Goal: Check status: Check status

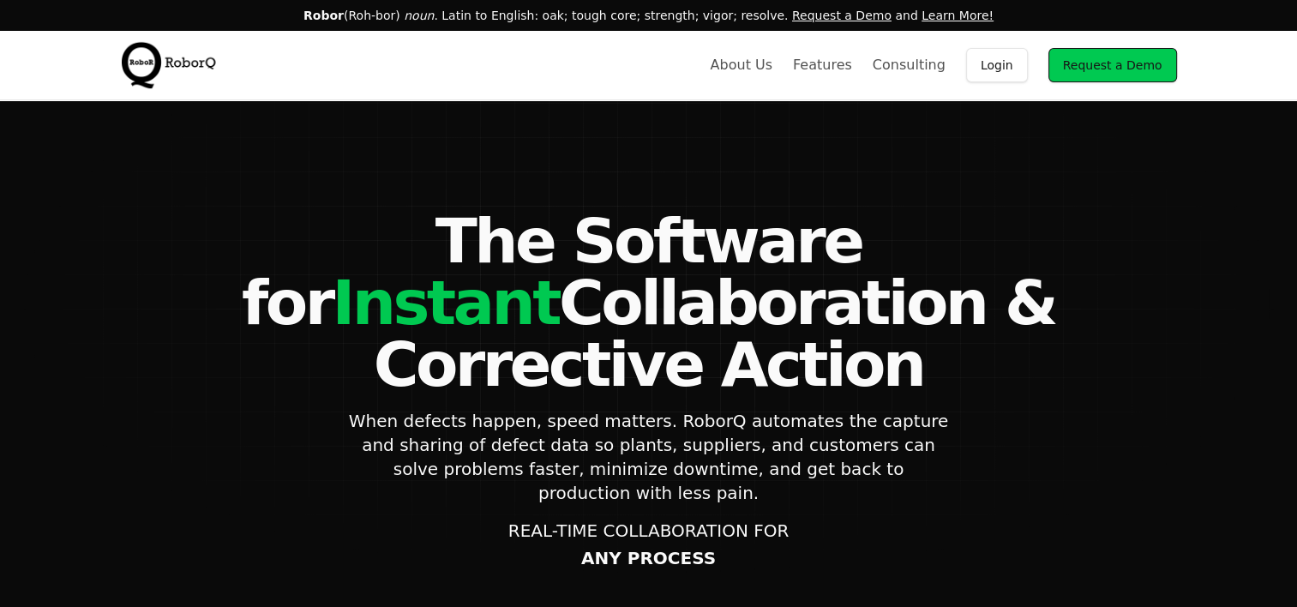
click at [225, 229] on h1 "The Software for Instant Collaboration & Corrective Action" at bounding box center [649, 302] width 1056 height 185
click at [237, 367] on div "The Software for Instant Collaboration & Corrective Action When defects happen,…" at bounding box center [648, 600] width 1097 height 780
click at [442, 169] on section "The Software for Instant Collaboration & Corrective Action When defects happen,…" at bounding box center [648, 579] width 1297 height 958
click at [428, 150] on section "The Software for Instant Collaboration & Corrective Action When defects happen,…" at bounding box center [648, 579] width 1297 height 958
drag, startPoint x: 1250, startPoint y: 0, endPoint x: 554, endPoint y: 155, distance: 712.9
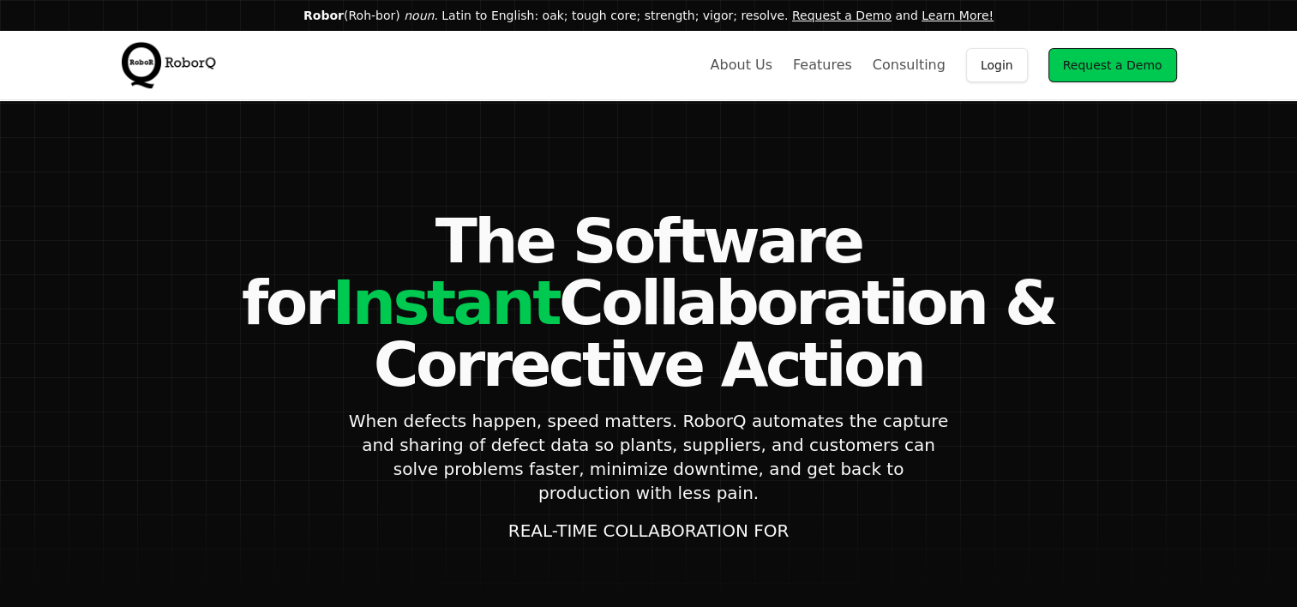
click at [554, 155] on section "The Software for Instant Collaboration & Corrective Action When defects happen,…" at bounding box center [648, 579] width 1297 height 958
click at [505, 409] on p "When defects happen, speed matters. RoborQ automates the capture and sharing of…" at bounding box center [649, 457] width 600 height 96
click at [342, 181] on section "The Software for Instant Collaboration & Corrective Action When defects happen,…" at bounding box center [648, 579] width 1297 height 958
click at [334, 268] on h1 "The Software for Instant Collaboration & Corrective Action" at bounding box center [649, 302] width 1056 height 185
click at [368, 182] on section "The Software for Instant Collaboration & Corrective Action When defects happen,…" at bounding box center [648, 579] width 1297 height 958
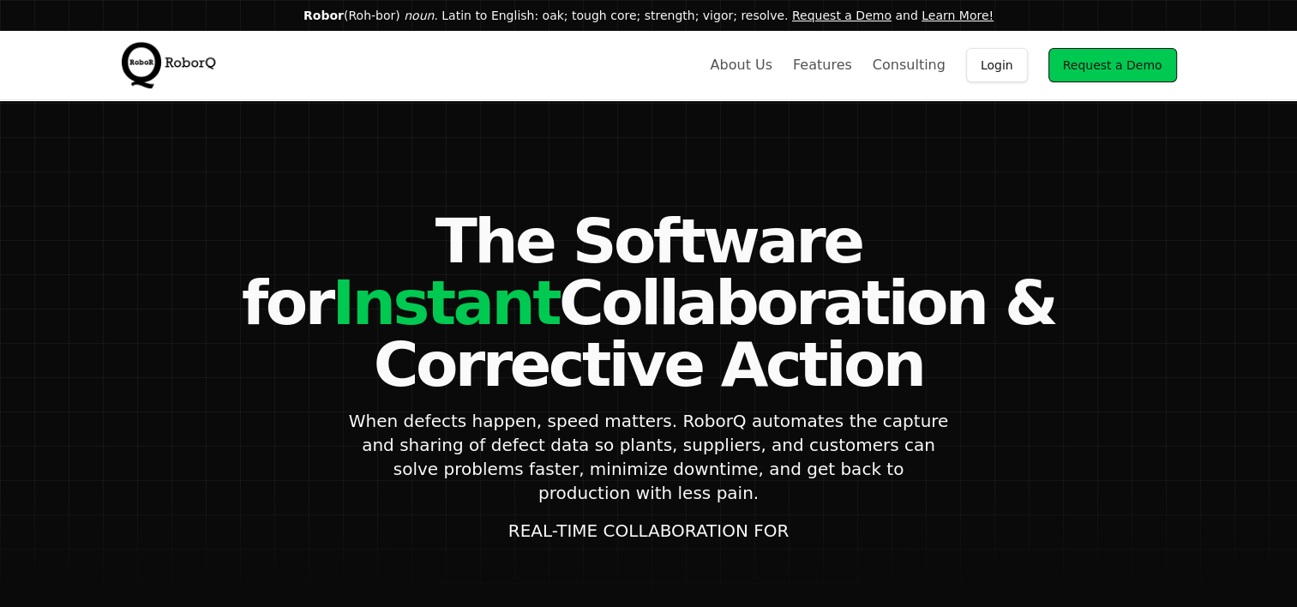
drag, startPoint x: 986, startPoint y: 72, endPoint x: 977, endPoint y: 76, distance: 10.4
click at [986, 72] on link "Login" at bounding box center [997, 65] width 62 height 34
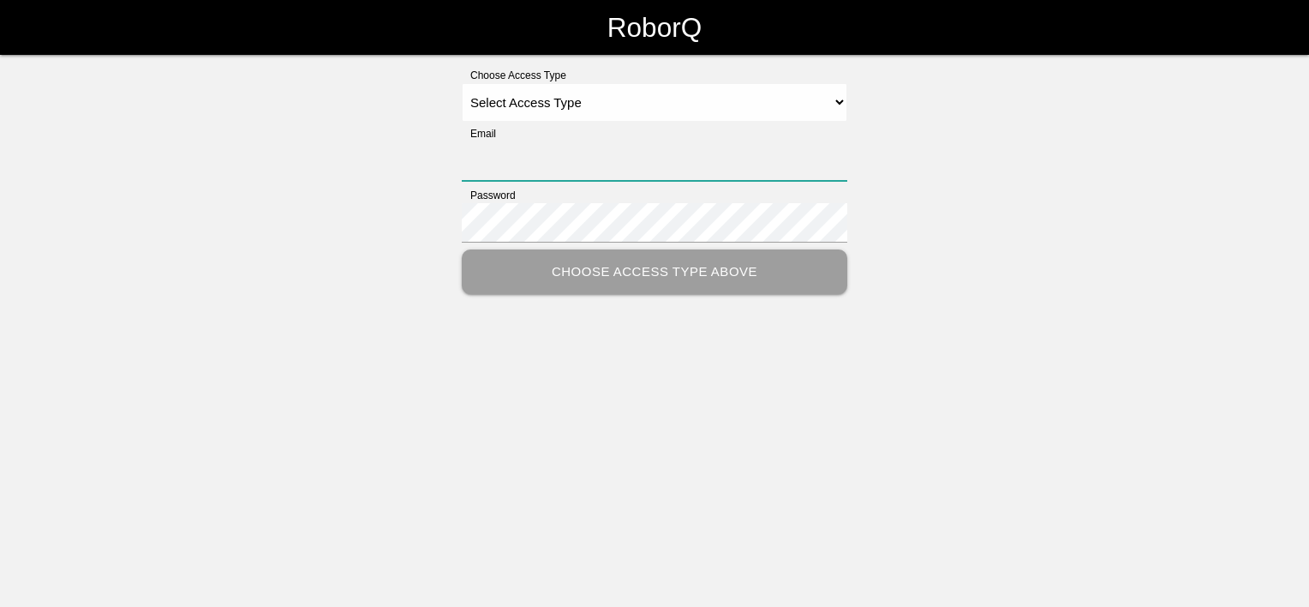
type input "[PERSON_NAME][EMAIL_ADDRESS][PERSON_NAME][DOMAIN_NAME]"
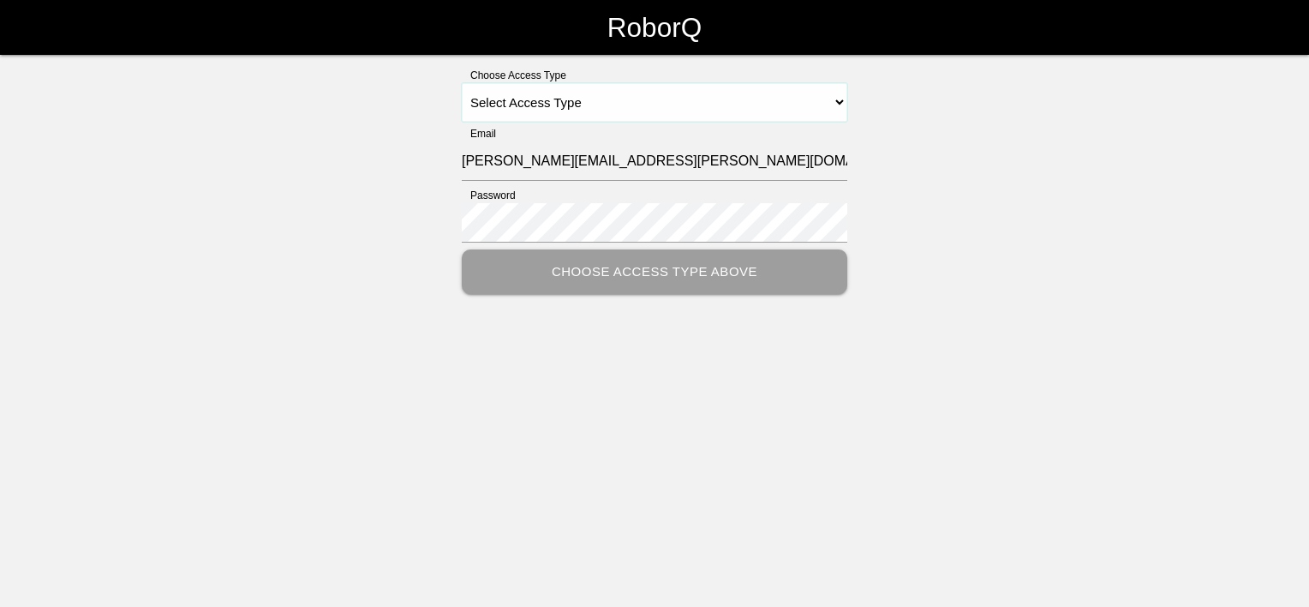
click at [558, 109] on select "Select Access Type Admin Customer Supervisor Worker" at bounding box center [655, 102] width 386 height 39
click at [360, 166] on div "Choose Access Type Select Access Type Admin Customer Supervisor Worker Email er…" at bounding box center [654, 181] width 1309 height 226
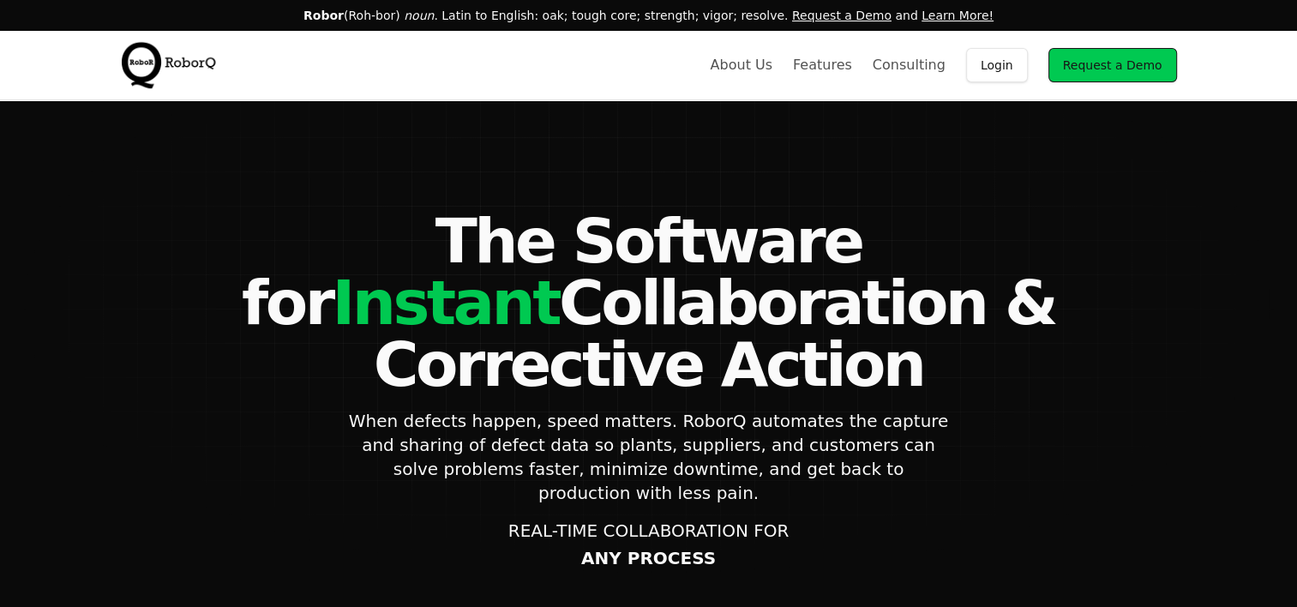
click at [476, 168] on section "The Software for Instant Collaboration & Corrective Action When defects happen,…" at bounding box center [648, 579] width 1297 height 958
click at [1007, 59] on link "Login" at bounding box center [997, 65] width 62 height 34
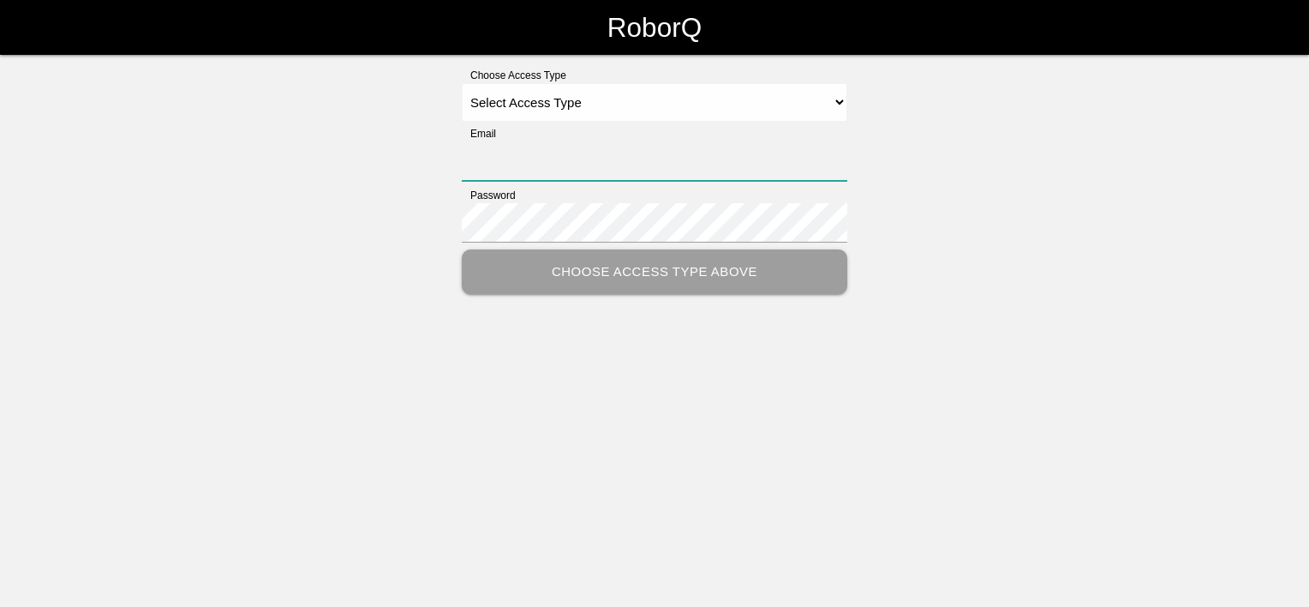
type input "eric.schneider@tmdinc.com"
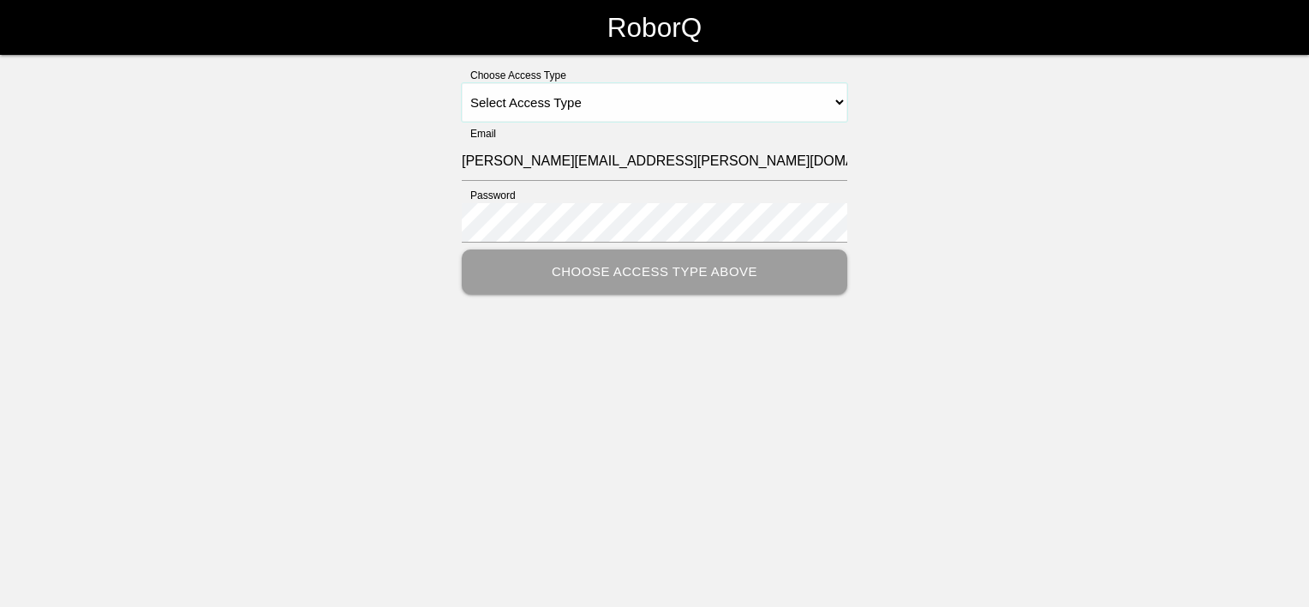
click at [656, 104] on select "Select Access Type Admin Customer Supervisor Worker" at bounding box center [655, 102] width 386 height 39
select select "Customer"
click at [462, 83] on select "Select Access Type Admin Customer Supervisor Worker" at bounding box center [655, 102] width 386 height 39
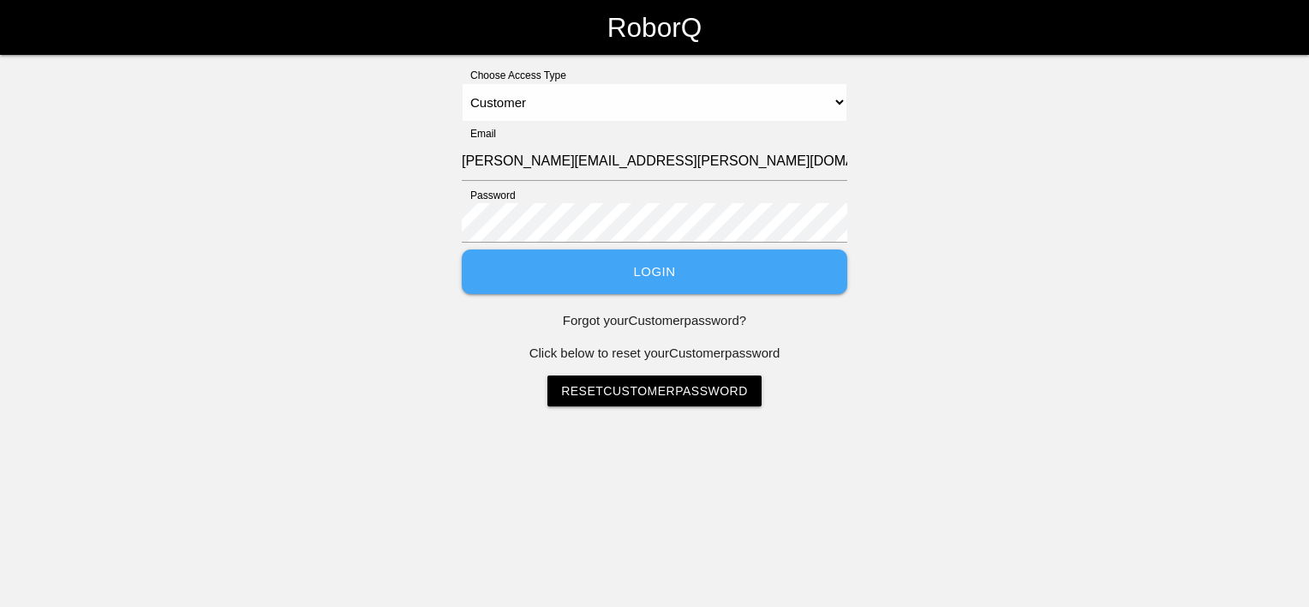
click at [542, 266] on button "Login" at bounding box center [655, 271] width 386 height 45
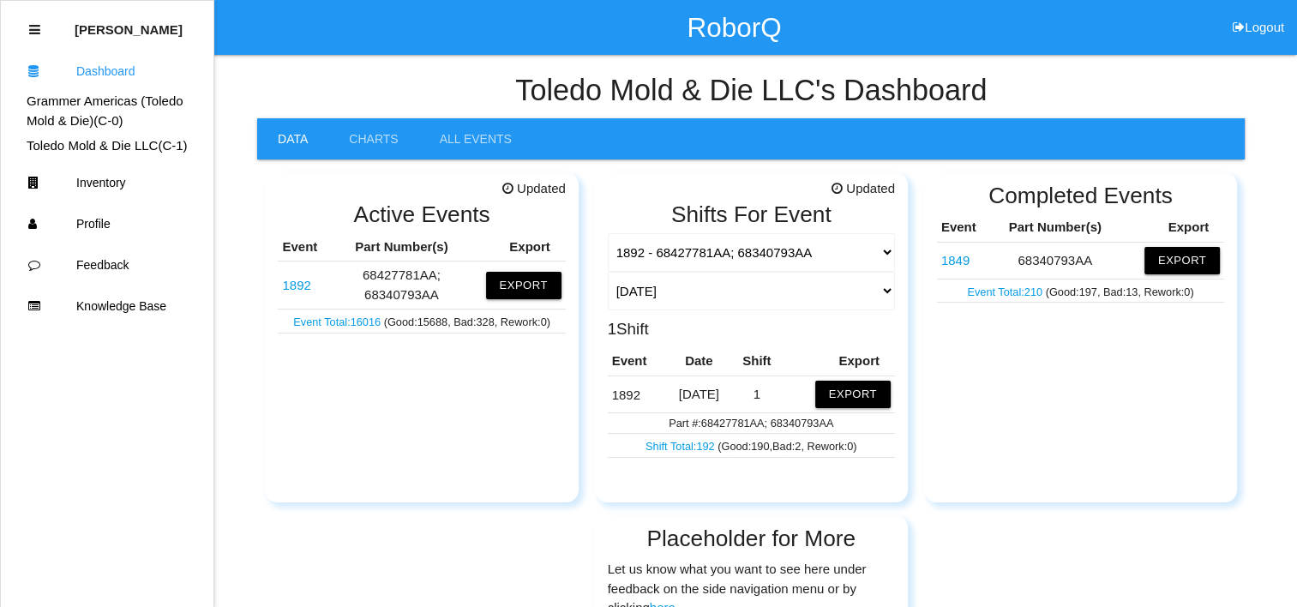
click at [279, 184] on div "Updated" at bounding box center [421, 189] width 287 height 20
click at [302, 280] on link "1892" at bounding box center [296, 285] width 28 height 15
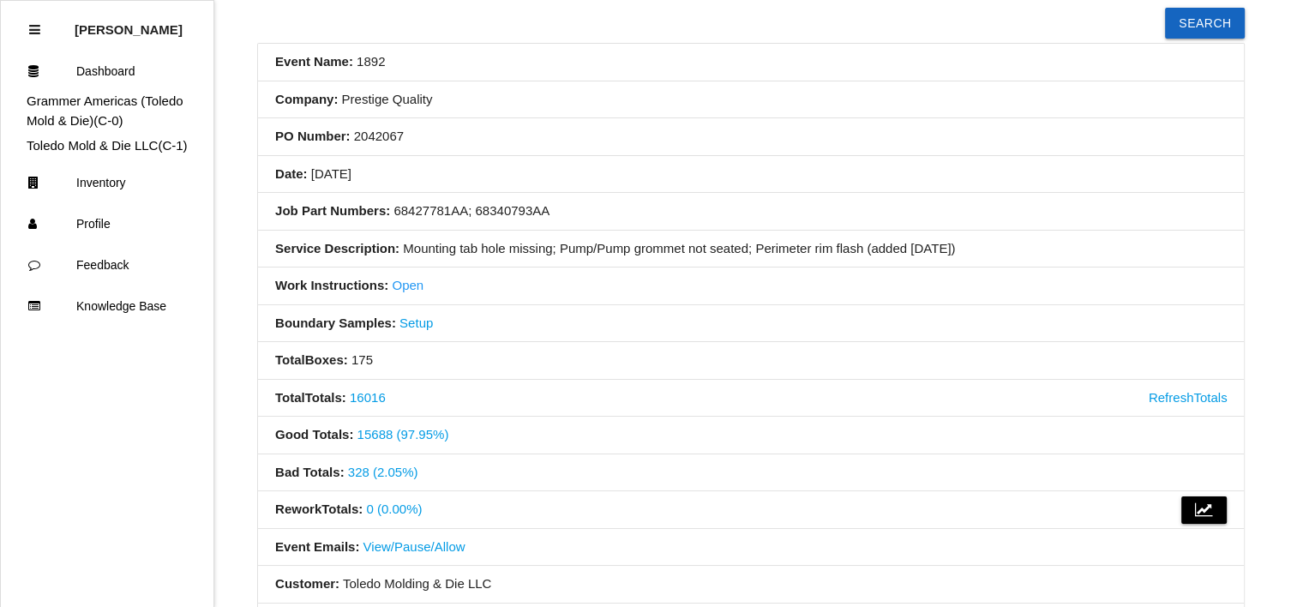
scroll to position [257, 0]
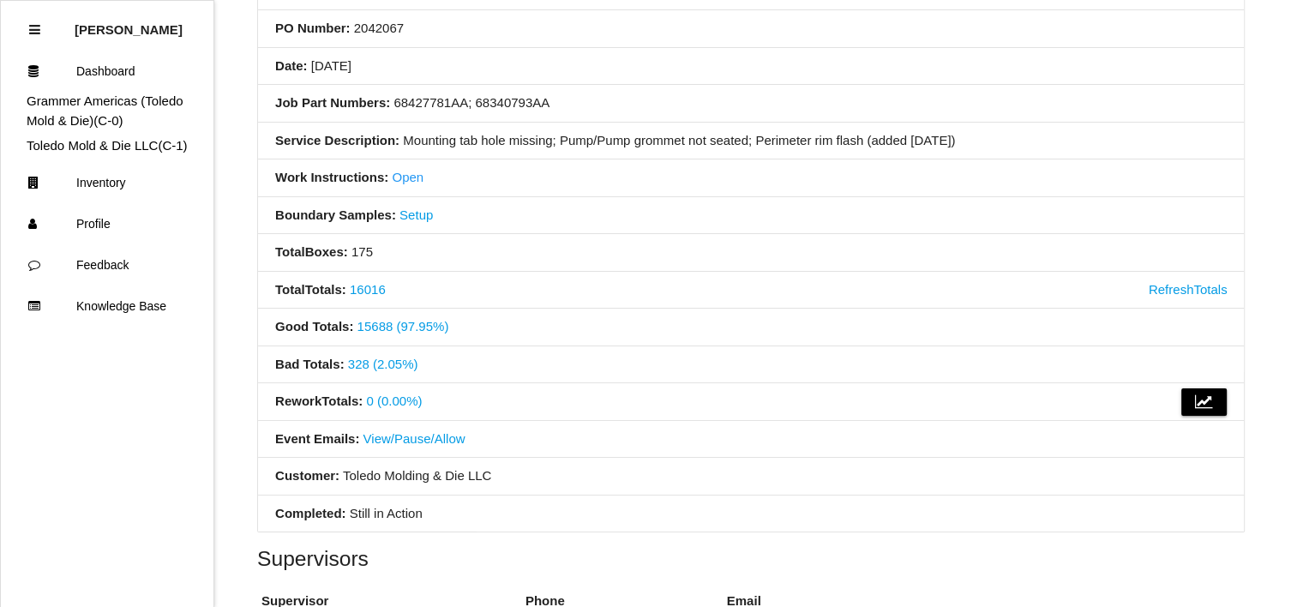
click at [374, 365] on link "328 (2.05%)" at bounding box center [383, 363] width 70 height 15
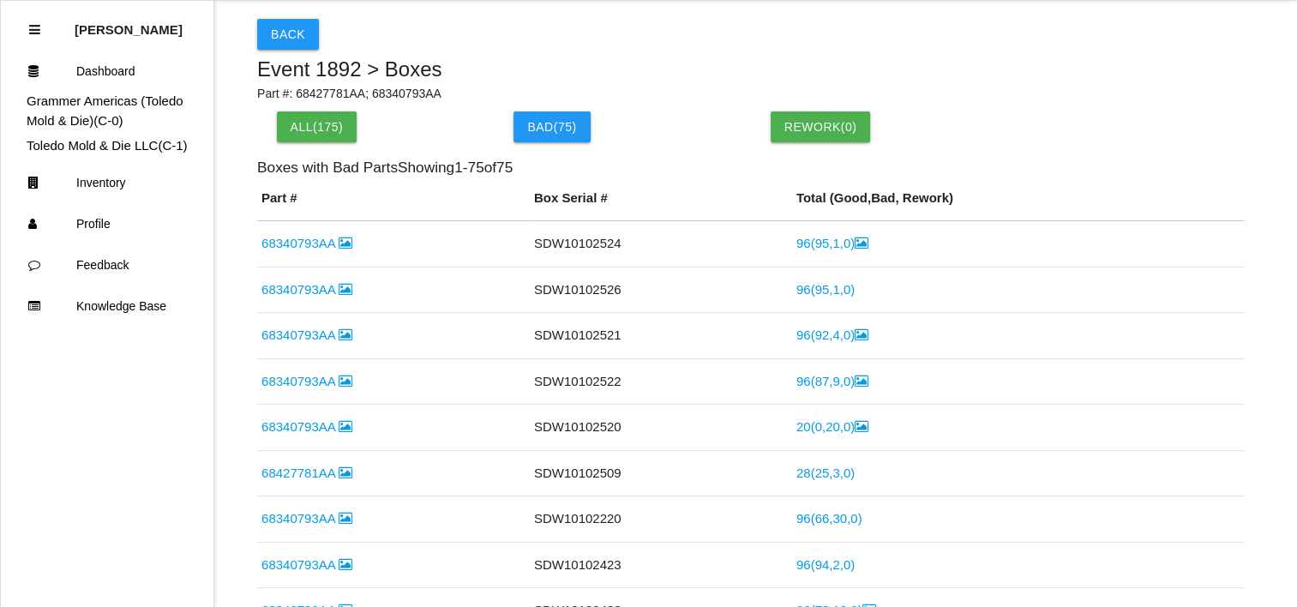
scroll to position [86, 0]
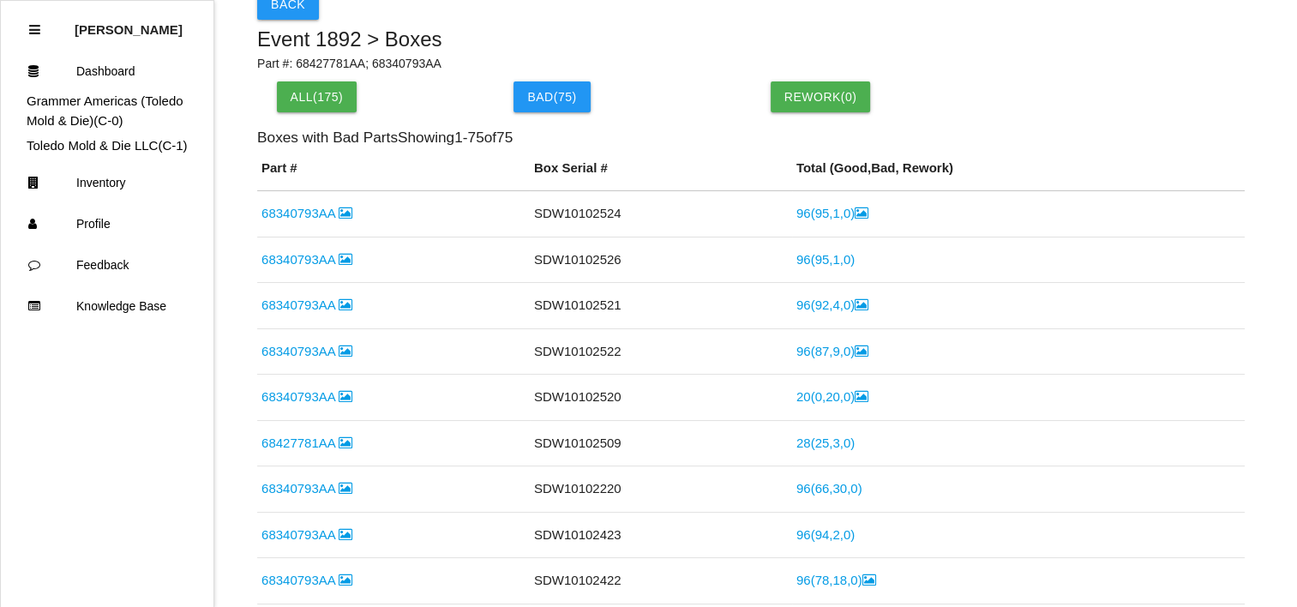
click at [458, 144] on h6 "Boxes with Bad Parts Showing 1 - 75 of 75" at bounding box center [750, 137] width 987 height 16
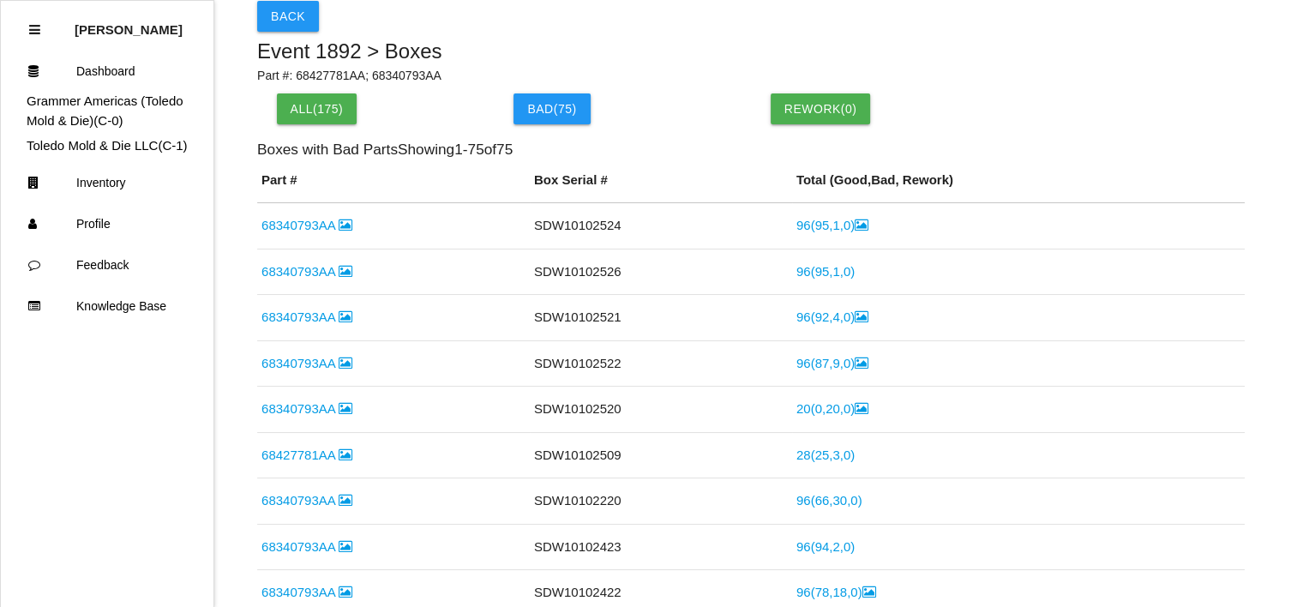
scroll to position [0, 0]
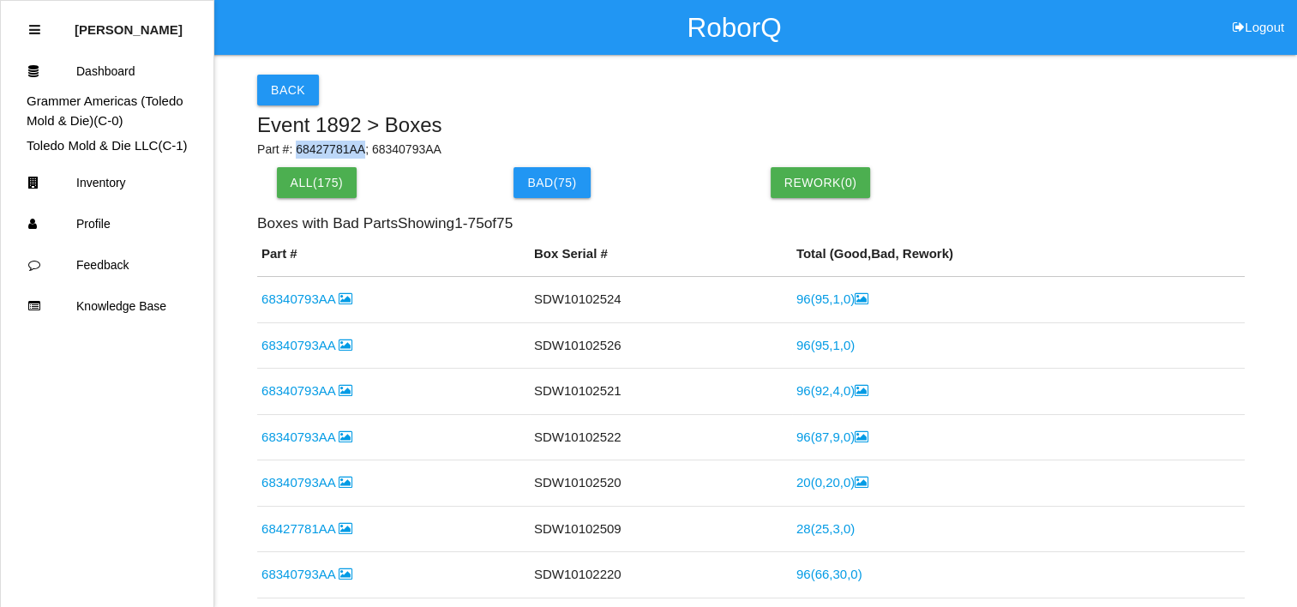
drag, startPoint x: 294, startPoint y: 151, endPoint x: 358, endPoint y: 141, distance: 65.0
click at [358, 141] on p "Part #: 68427781AA; 68340793AA" at bounding box center [750, 150] width 987 height 18
drag, startPoint x: 358, startPoint y: 141, endPoint x: 470, endPoint y: 113, distance: 114.9
click at [469, 114] on h5 "Event 1892 > Boxes" at bounding box center [750, 125] width 987 height 22
drag, startPoint x: 293, startPoint y: 149, endPoint x: 357, endPoint y: 154, distance: 64.5
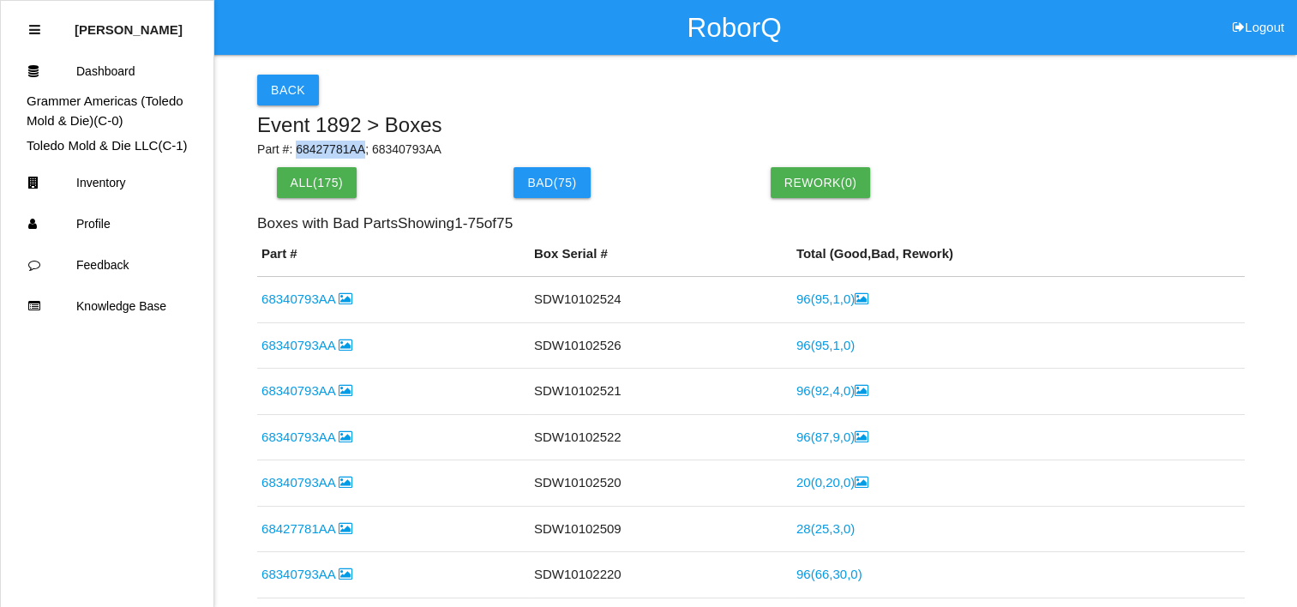
click at [357, 154] on p "Part #: 68427781AA; 68340793AA" at bounding box center [750, 150] width 987 height 18
click at [454, 123] on h5 "Event 1892 > Boxes" at bounding box center [750, 125] width 987 height 22
click at [293, 75] on button "Back" at bounding box center [288, 90] width 62 height 31
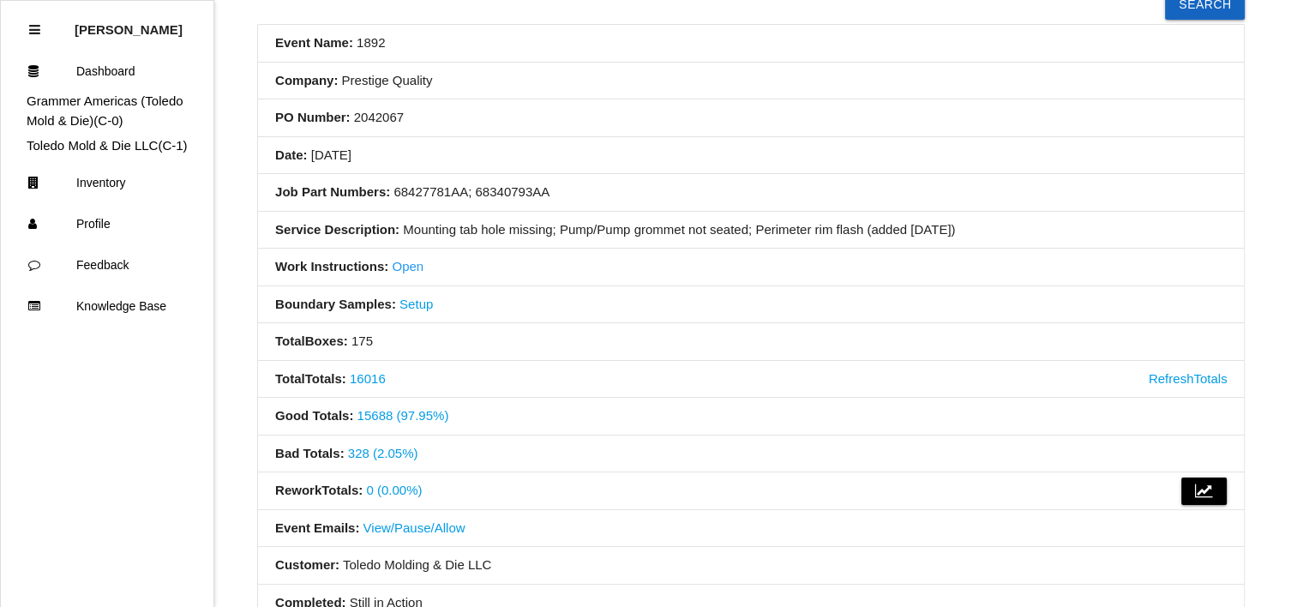
scroll to position [257, 0]
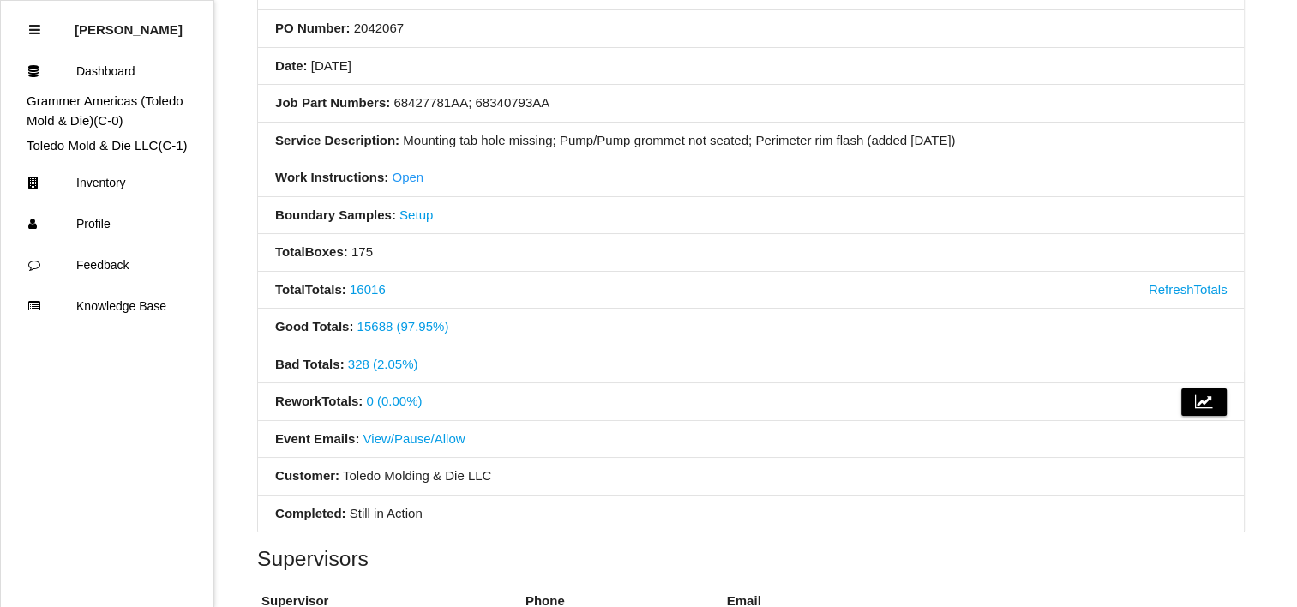
click at [387, 356] on link "328 (2.05%)" at bounding box center [383, 363] width 70 height 15
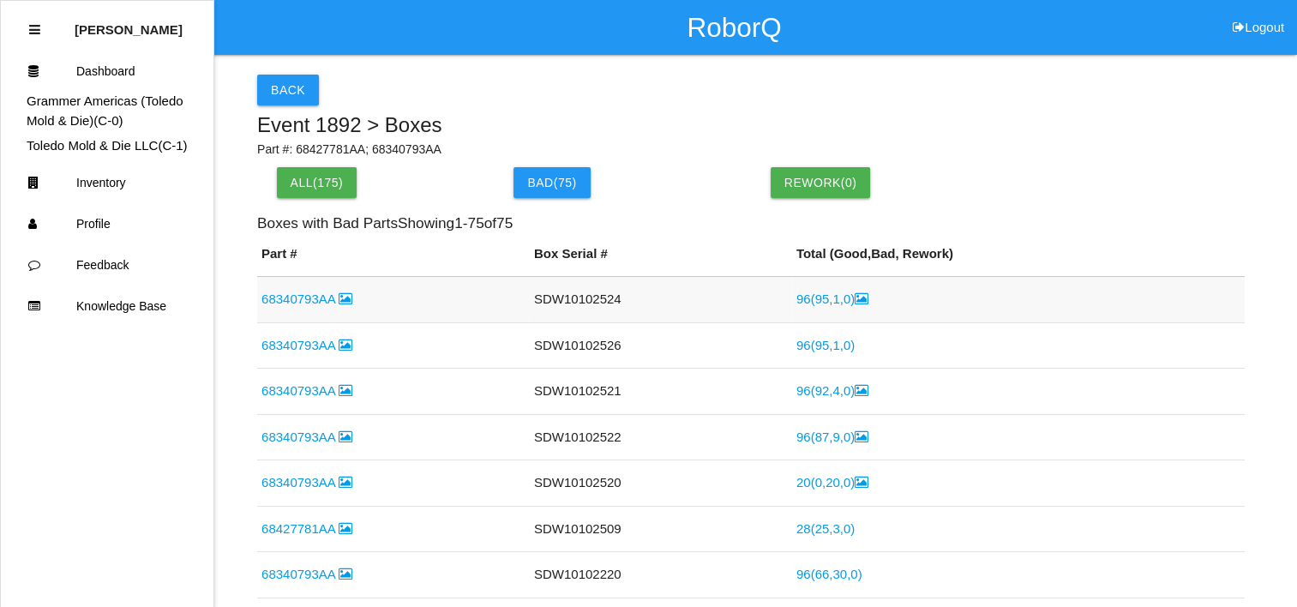
click at [325, 296] on link "68340793AA" at bounding box center [306, 298] width 91 height 15
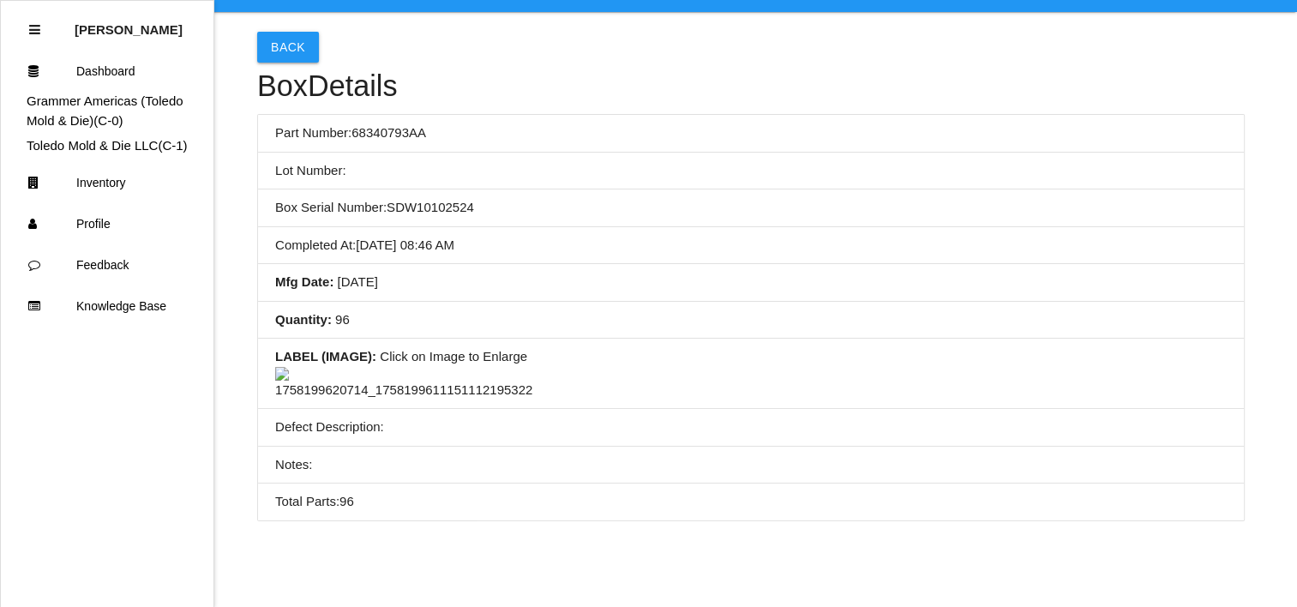
scroll to position [171, 0]
click at [321, 367] on img at bounding box center [403, 383] width 257 height 33
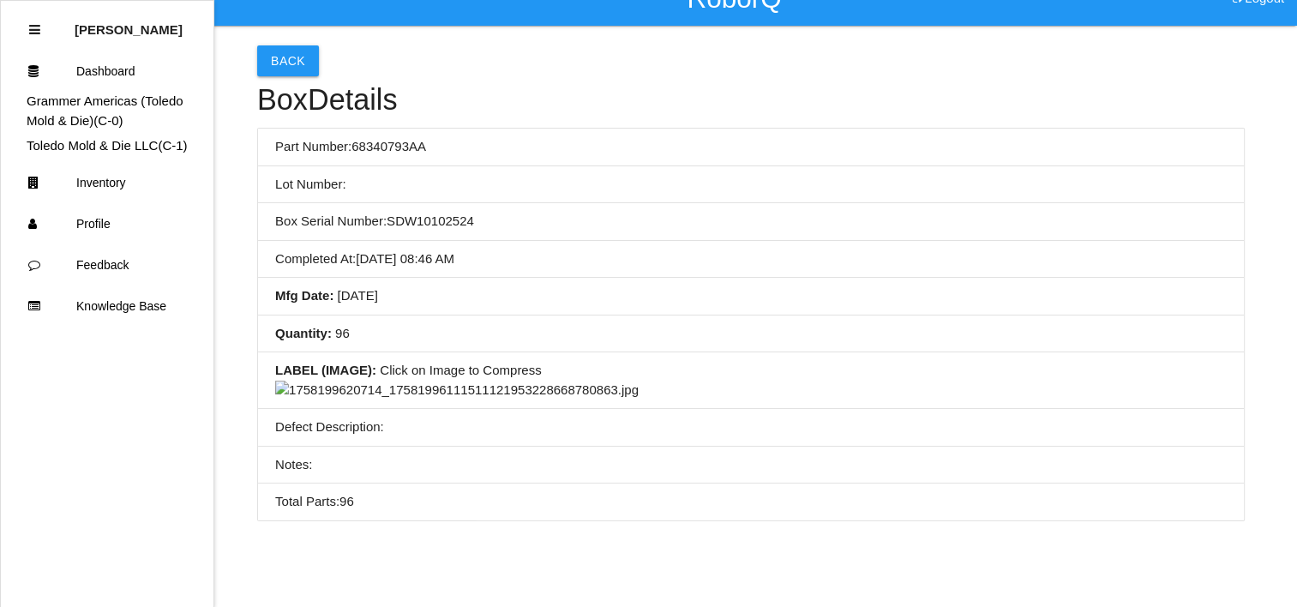
scroll to position [514, 0]
click at [476, 380] on img at bounding box center [456, 390] width 363 height 20
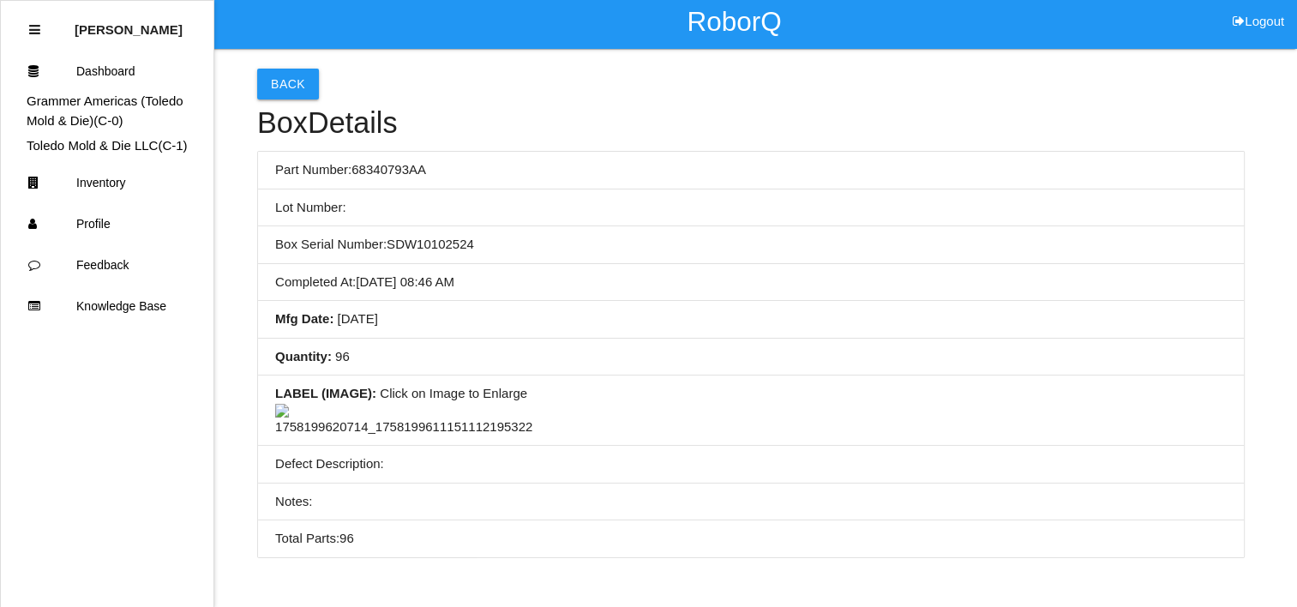
scroll to position [0, 0]
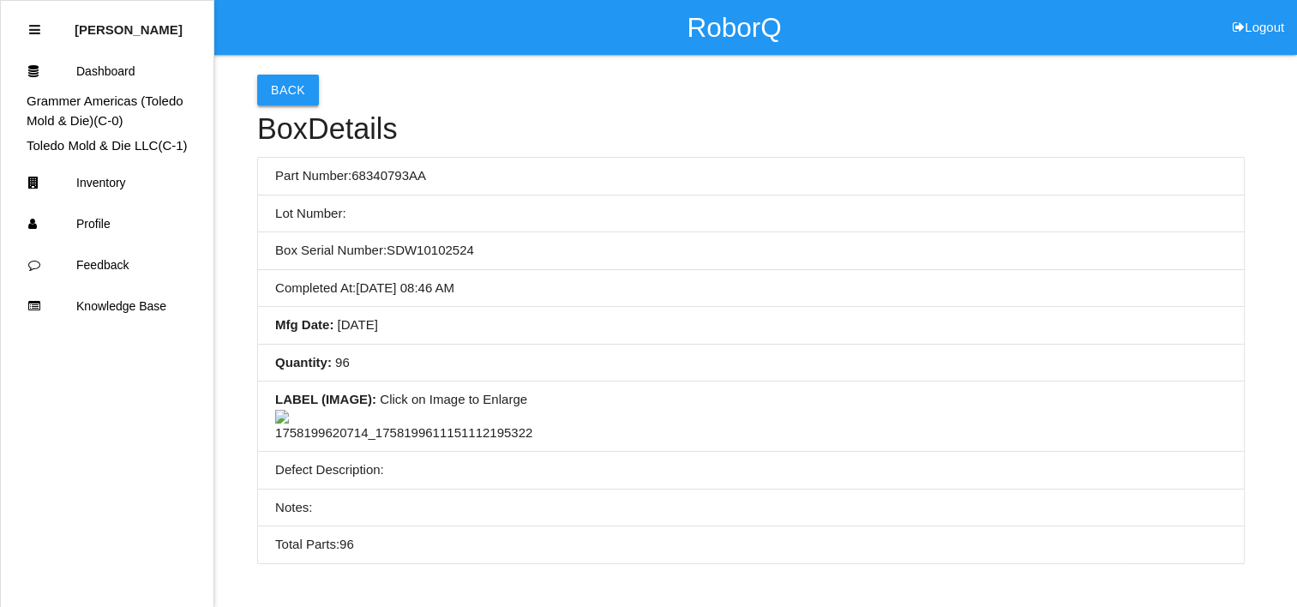
click at [298, 94] on button "Back" at bounding box center [288, 90] width 62 height 31
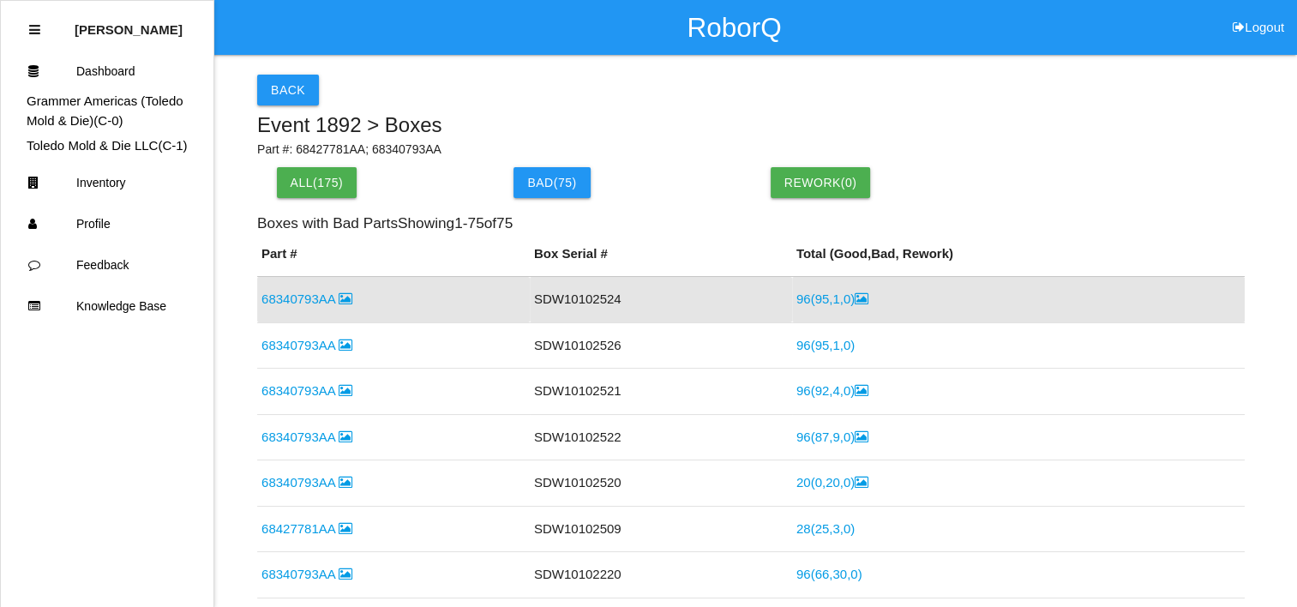
click at [809, 297] on link "96 ( 95 , 1 , 0 )" at bounding box center [832, 298] width 72 height 15
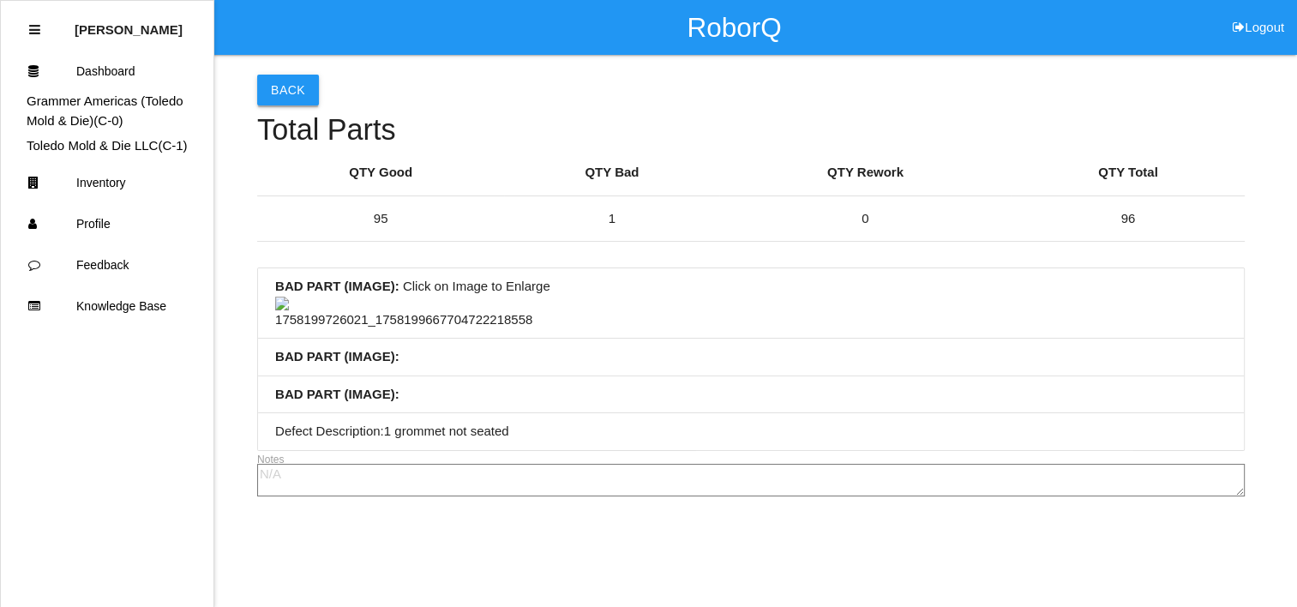
click at [290, 87] on button "Back" at bounding box center [288, 90] width 62 height 31
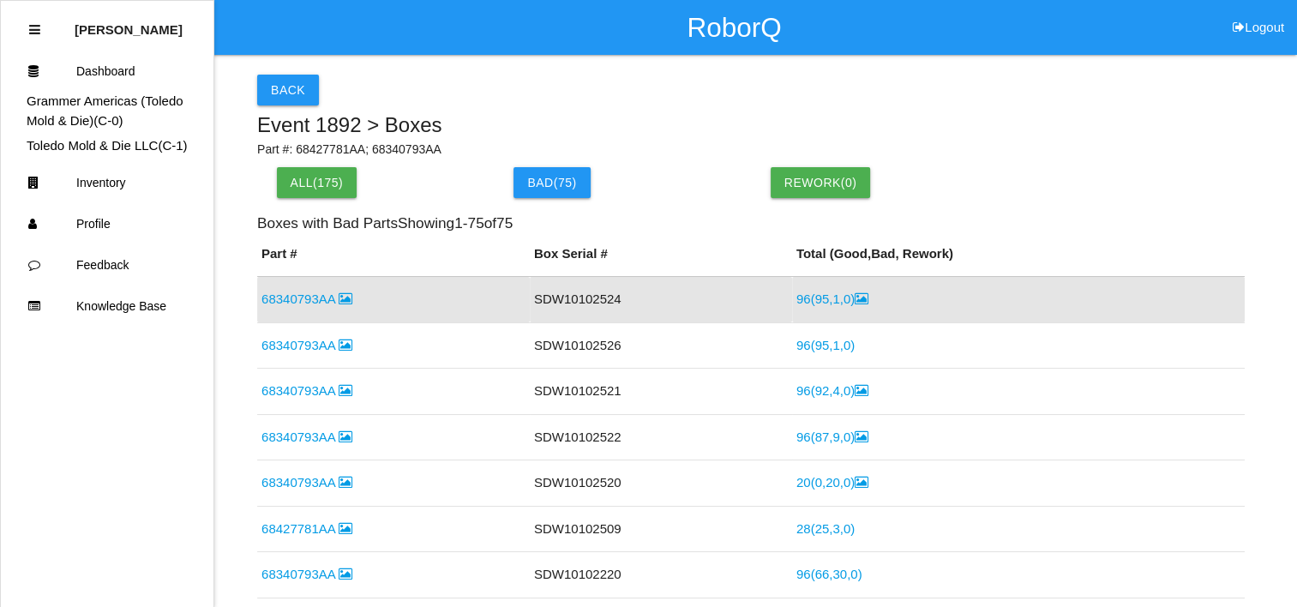
click at [321, 299] on link "68340793AA" at bounding box center [306, 298] width 91 height 15
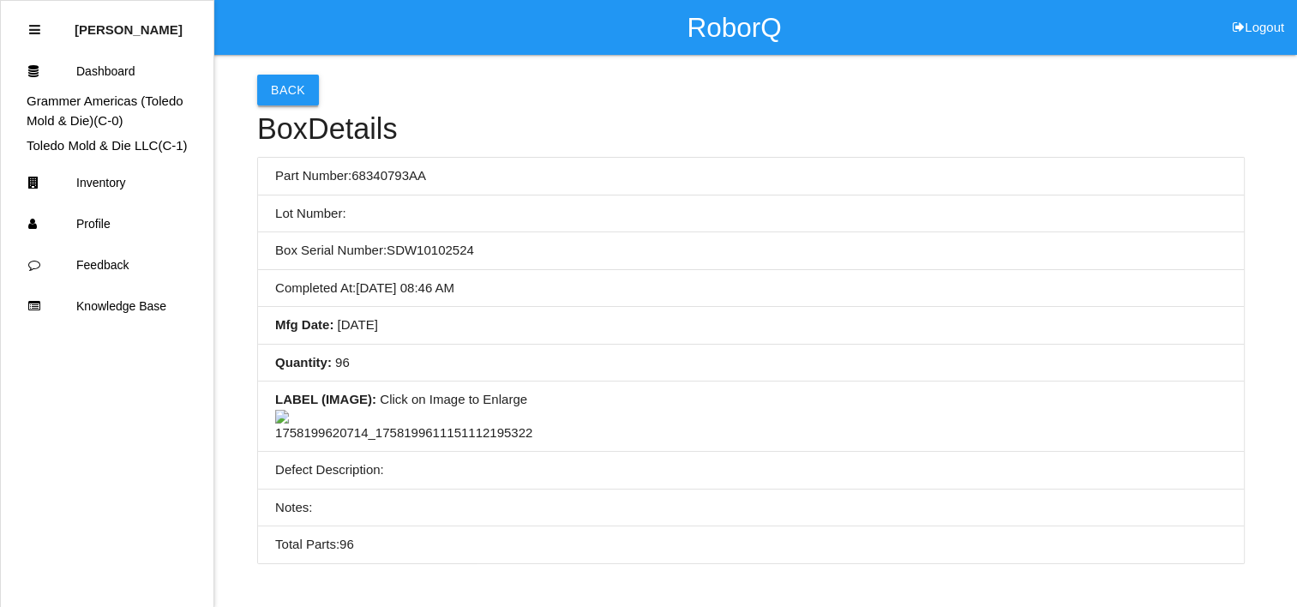
click at [289, 86] on button "Back" at bounding box center [288, 90] width 62 height 31
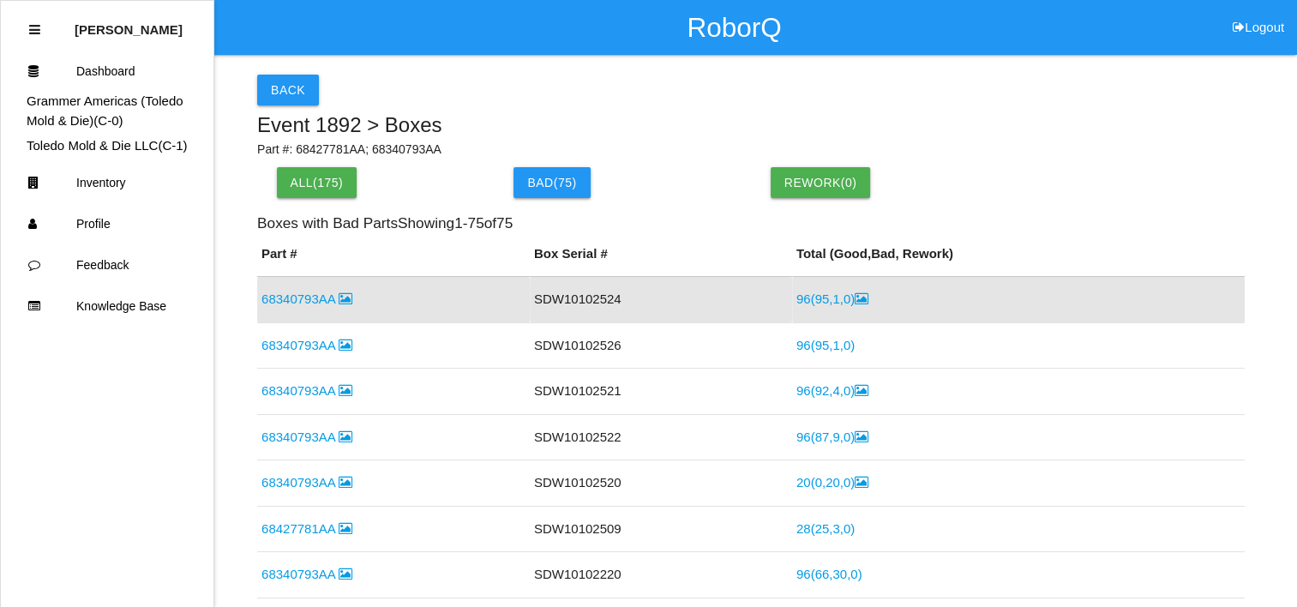
click at [806, 302] on link "96 ( 95 , 1 , 0 )" at bounding box center [832, 298] width 72 height 15
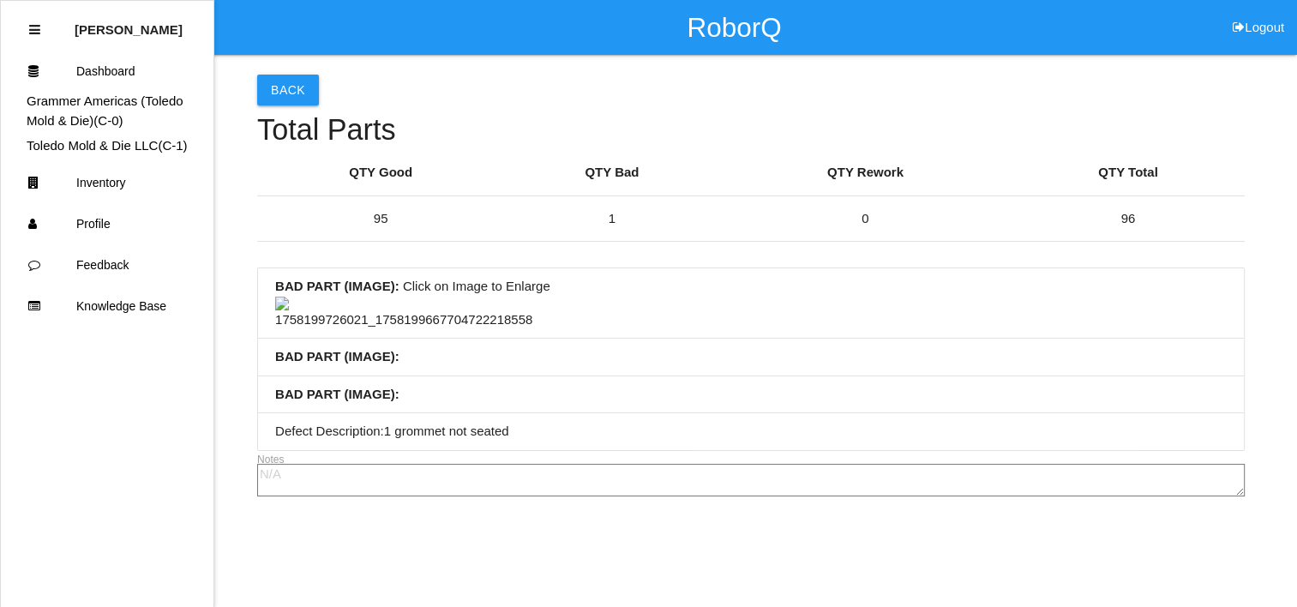
scroll to position [86, 0]
click at [449, 307] on img at bounding box center [403, 313] width 257 height 33
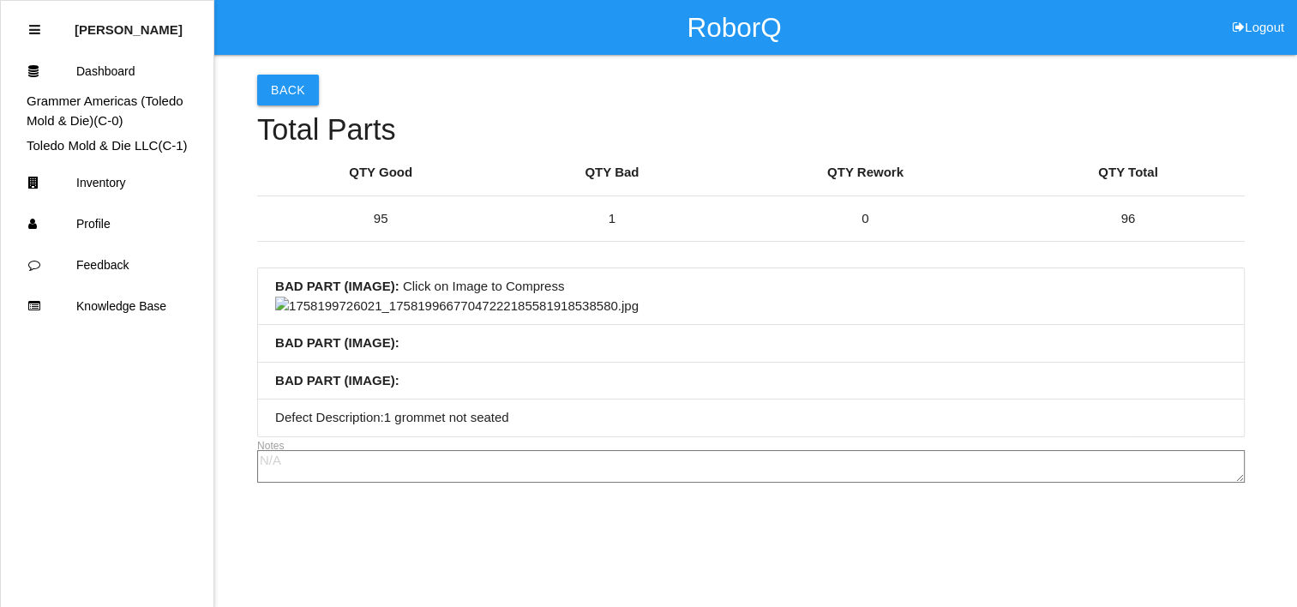
scroll to position [343, 0]
click at [608, 316] on img at bounding box center [456, 307] width 363 height 20
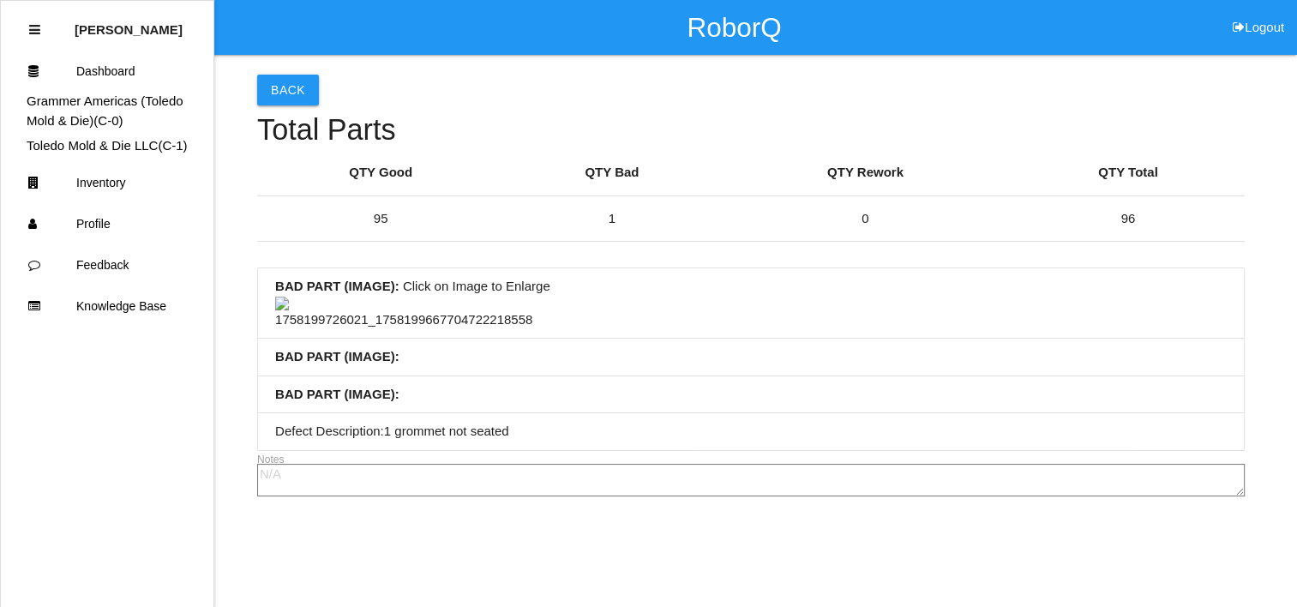
scroll to position [0, 0]
click at [283, 94] on button "Back" at bounding box center [288, 90] width 62 height 31
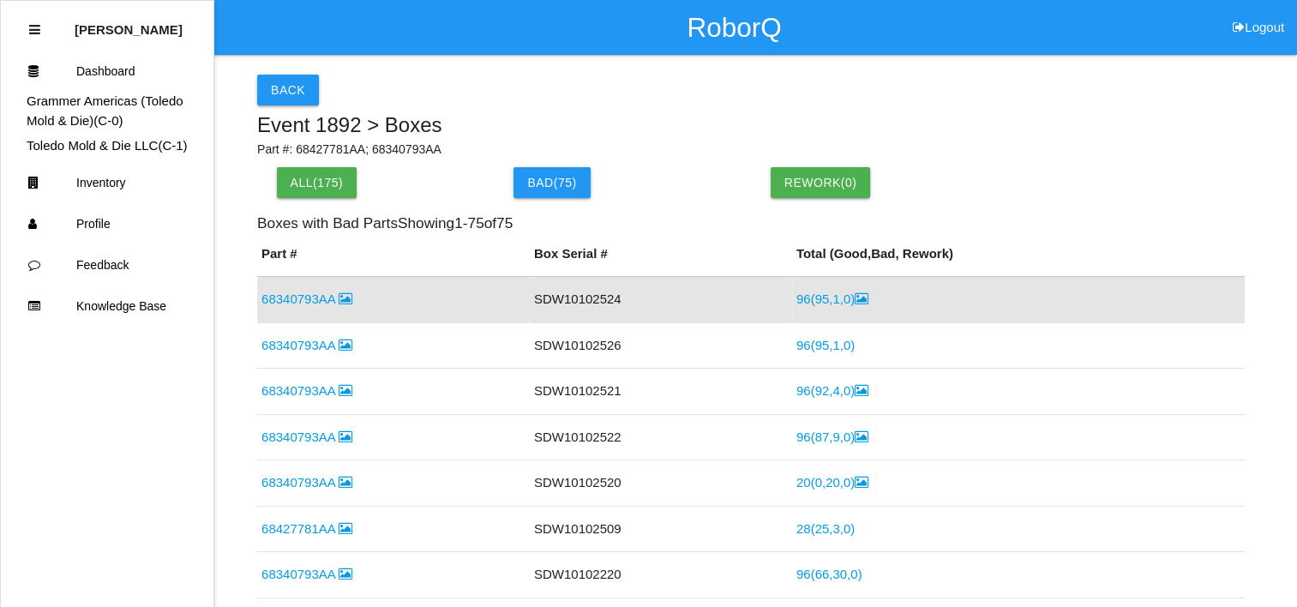
click at [657, 218] on h6 "Boxes with Bad Parts Showing 1 - 75 of 75" at bounding box center [750, 223] width 987 height 16
click at [300, 101] on button "Back" at bounding box center [288, 90] width 62 height 31
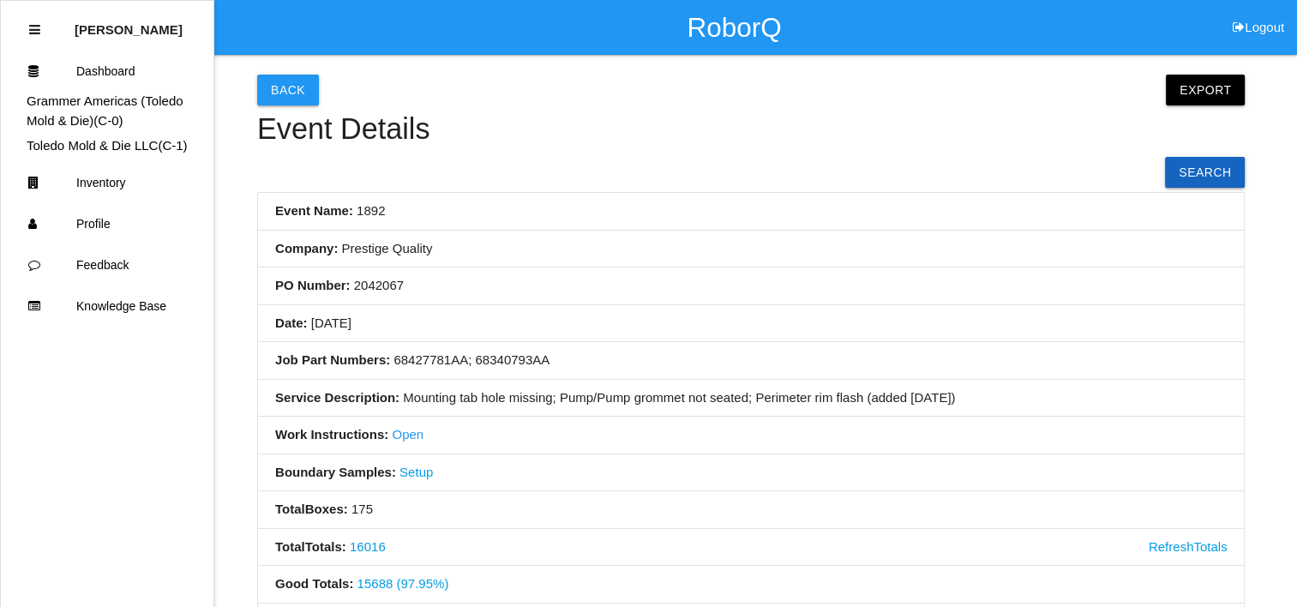
click at [514, 285] on li "PO Number: 2042067" at bounding box center [750, 286] width 985 height 38
drag, startPoint x: 611, startPoint y: 291, endPoint x: 518, endPoint y: 302, distance: 94.1
click at [518, 302] on li "PO Number: 2042067" at bounding box center [750, 286] width 985 height 38
drag, startPoint x: 579, startPoint y: 279, endPoint x: 506, endPoint y: 291, distance: 73.7
click at [506, 291] on li "PO Number: 2042067" at bounding box center [750, 286] width 985 height 38
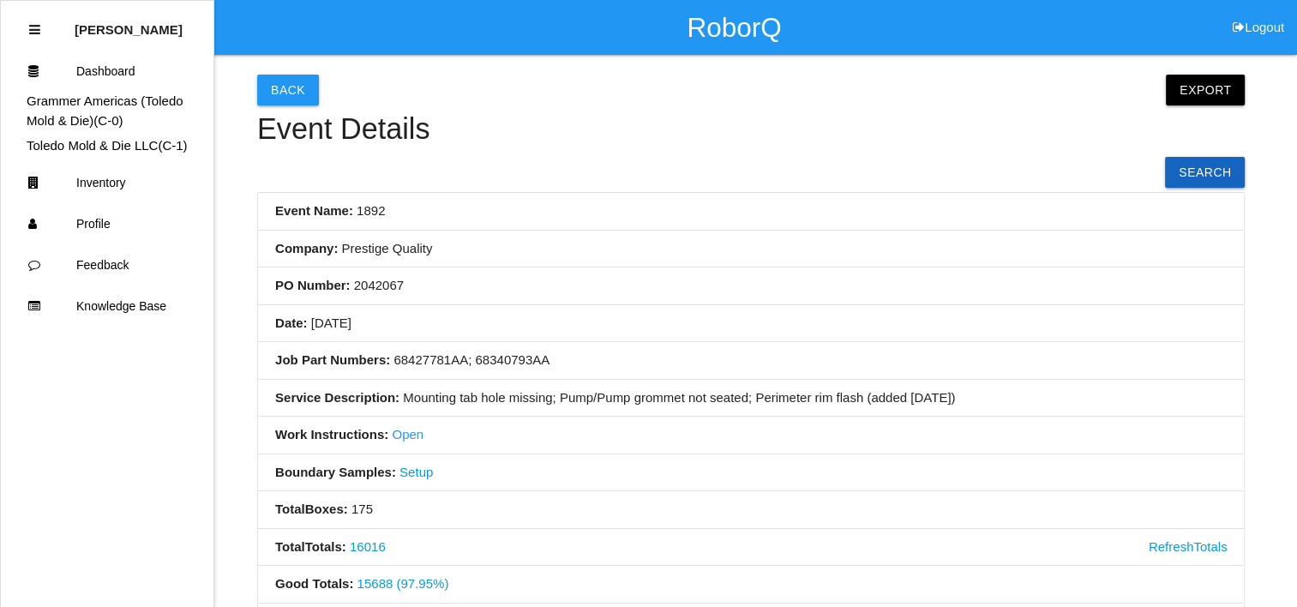
drag, startPoint x: 616, startPoint y: 302, endPoint x: 518, endPoint y: 309, distance: 97.9
click at [514, 309] on li "Date: 06/10/2025" at bounding box center [750, 324] width 985 height 38
click at [297, 93] on button "Back" at bounding box center [288, 90] width 62 height 31
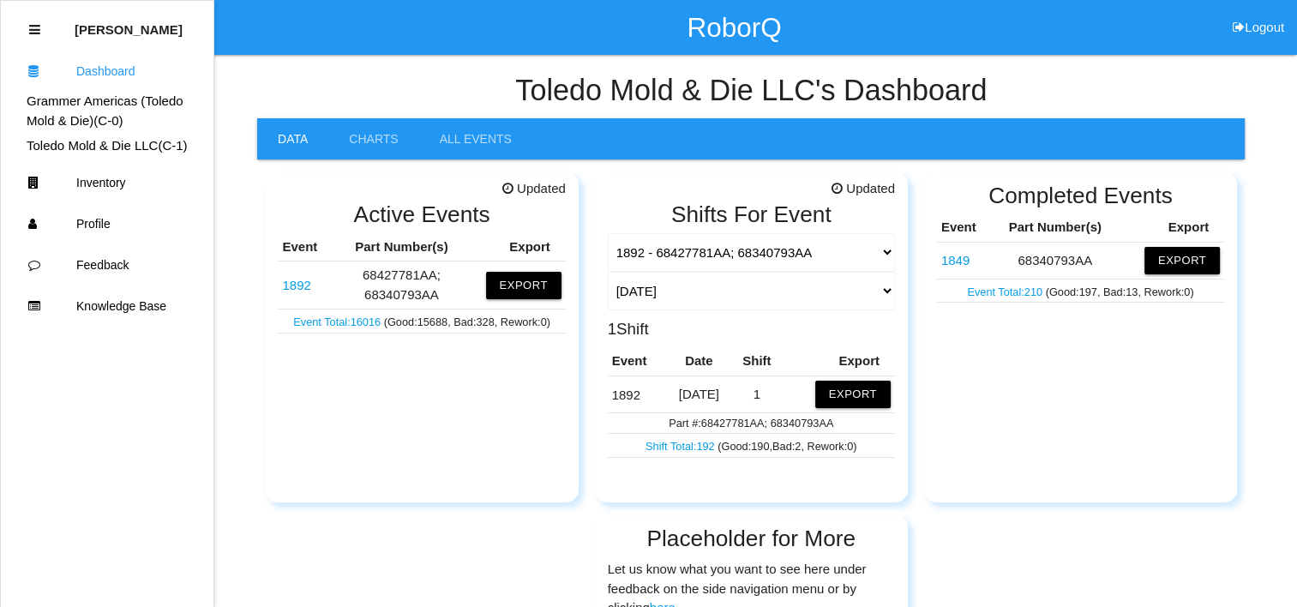
click at [581, 292] on div "Updated Active Events Event Part Number(s) Export 1892 68427781AA; 68340793AA E…" at bounding box center [750, 502] width 987 height 686
click at [588, 291] on div "Updated Active Events Event Part Number(s) Export 1892 68427781AA; 68340793AA E…" at bounding box center [750, 502] width 987 height 686
click at [104, 39] on div "Eric Schneider" at bounding box center [122, 29] width 119 height 41
click at [106, 225] on link "Profile" at bounding box center [107, 223] width 213 height 41
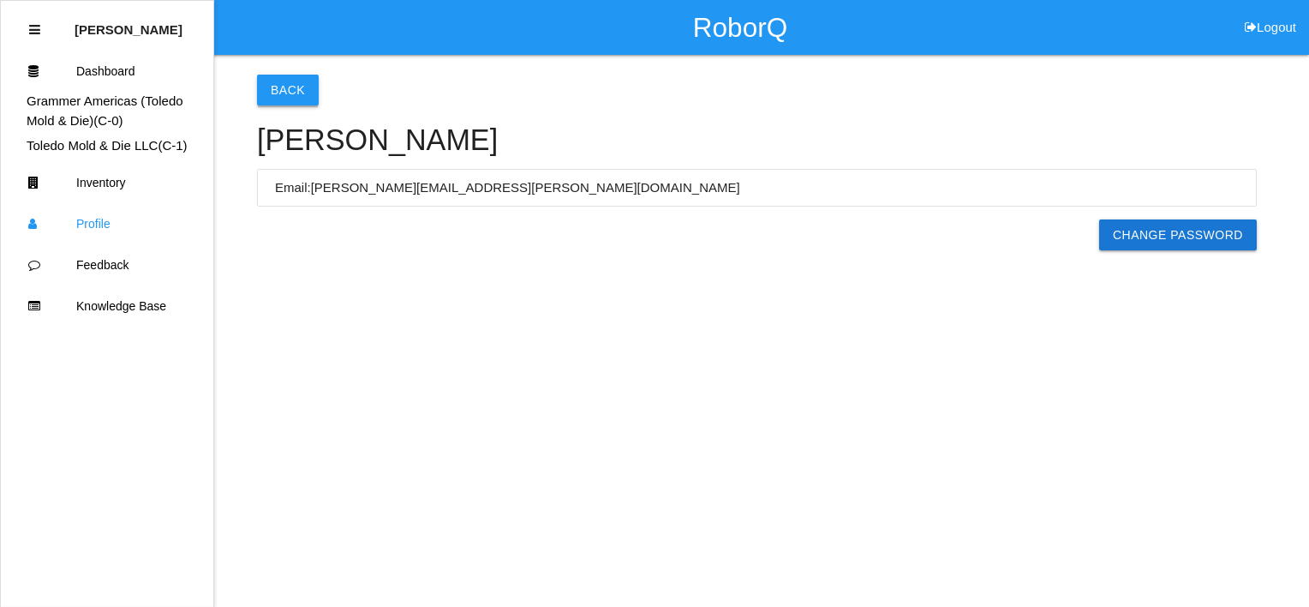
click at [305, 90] on button "Back" at bounding box center [288, 90] width 62 height 31
